Goal: Check status

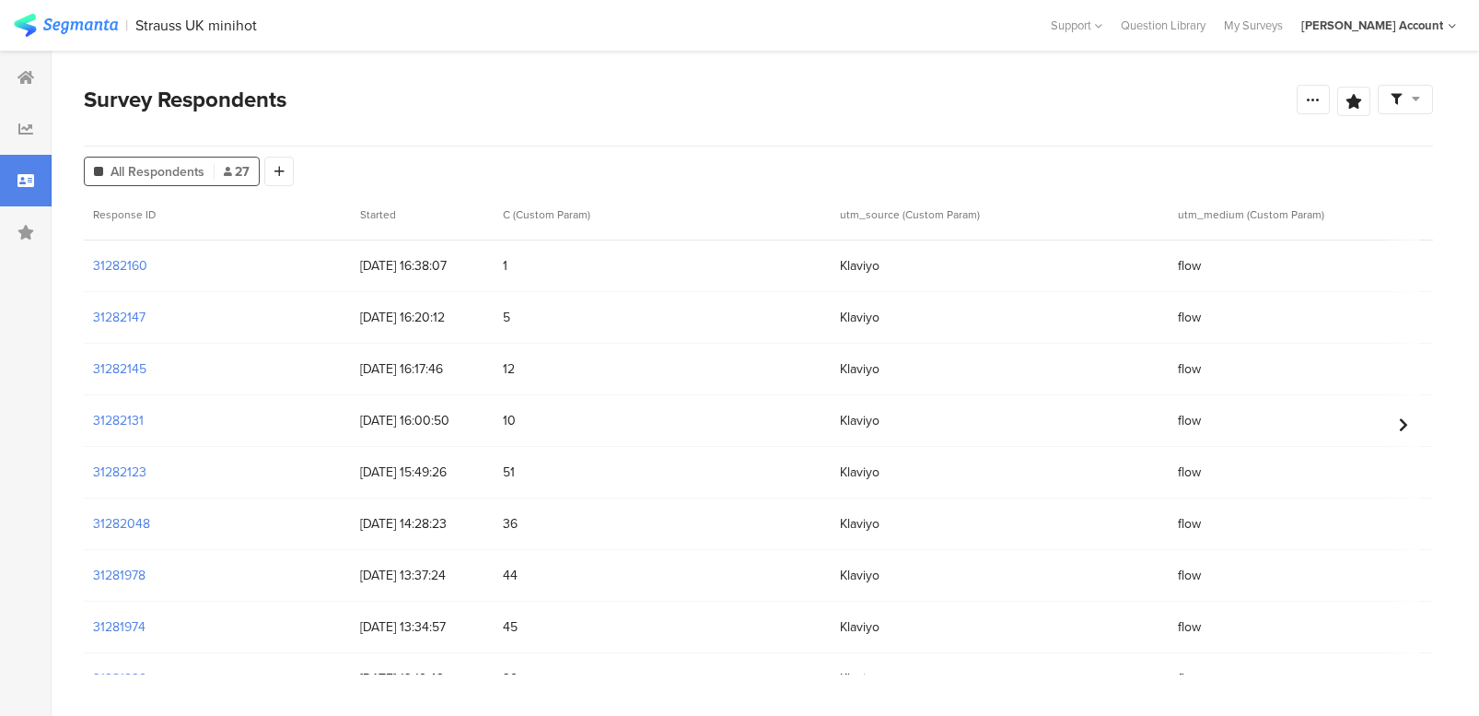
click at [815, 78] on section "Survey Respondents Confidence Level 95 % Preview survey Edit survey Export Resu…" at bounding box center [759, 383] width 1414 height 665
